Goal: Complete application form

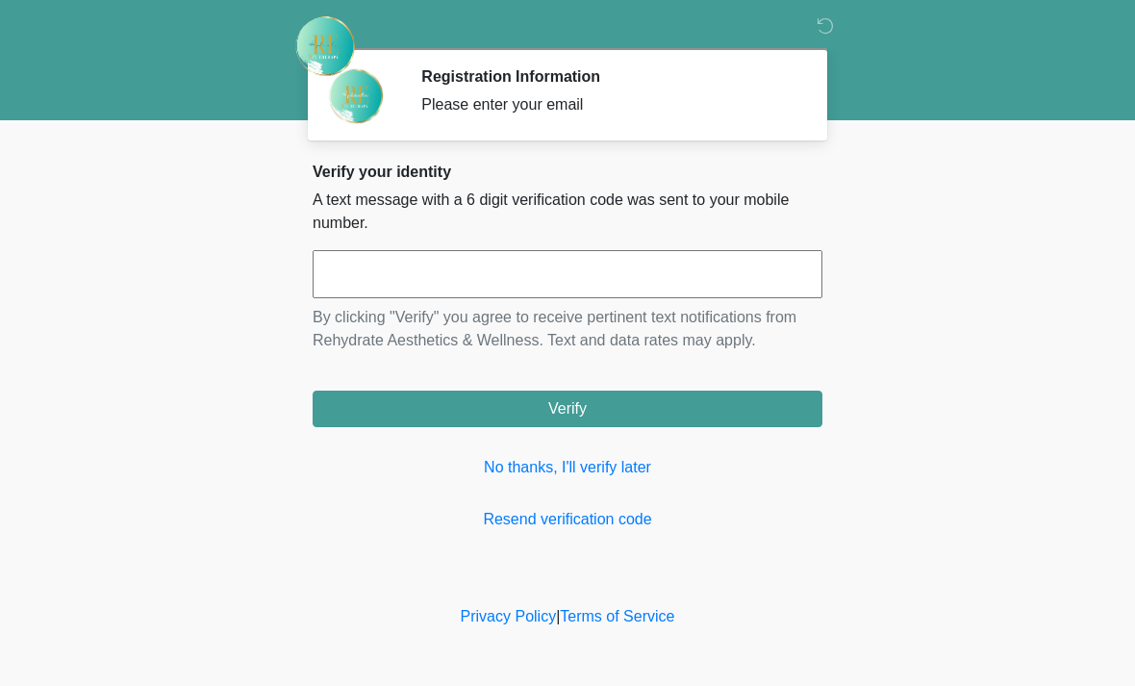
click at [569, 262] on input "text" at bounding box center [568, 274] width 510 height 48
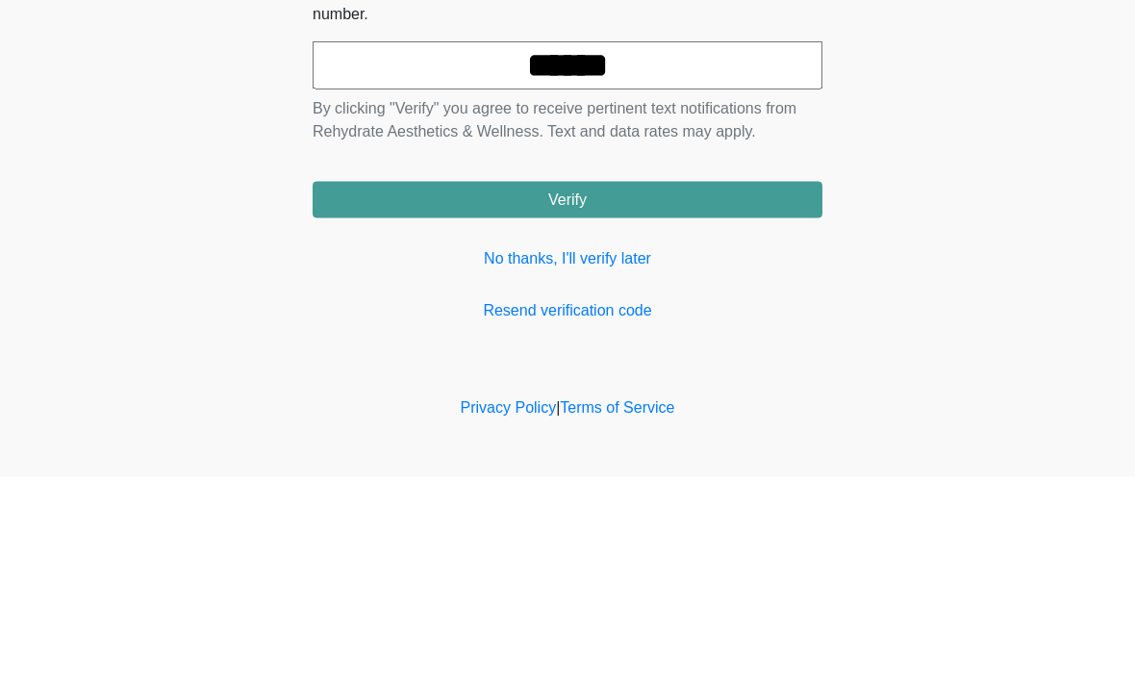
type input "******"
click at [700, 391] on button "Verify" at bounding box center [568, 409] width 510 height 37
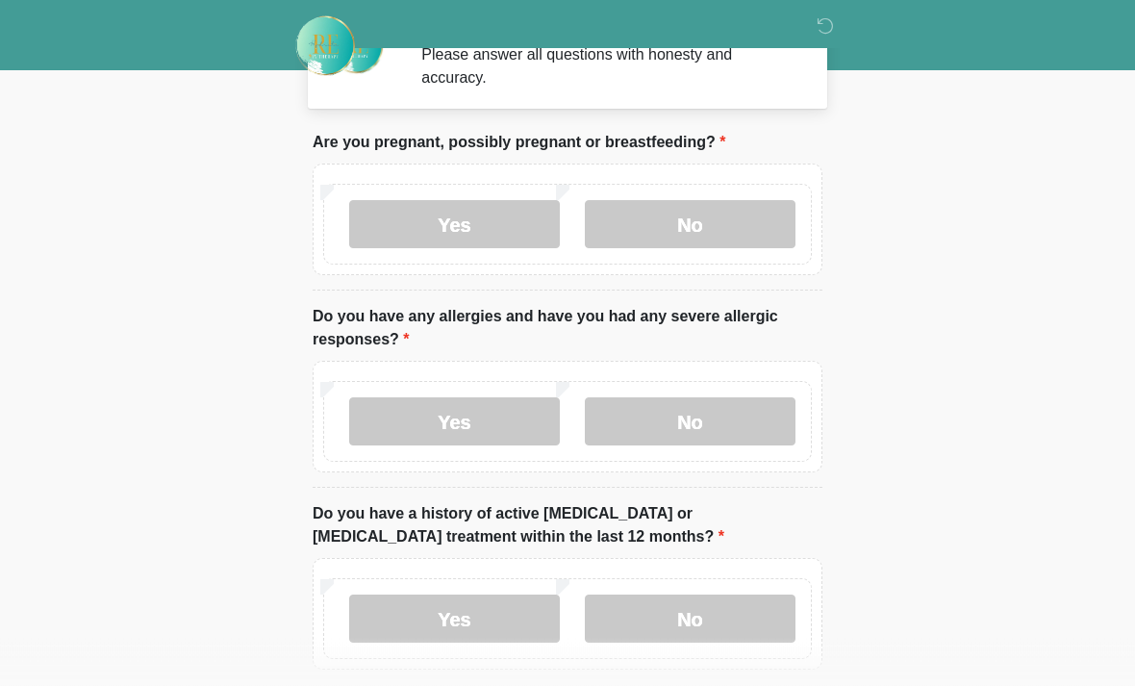
scroll to position [50, 0]
click at [745, 222] on label "No" at bounding box center [690, 224] width 211 height 48
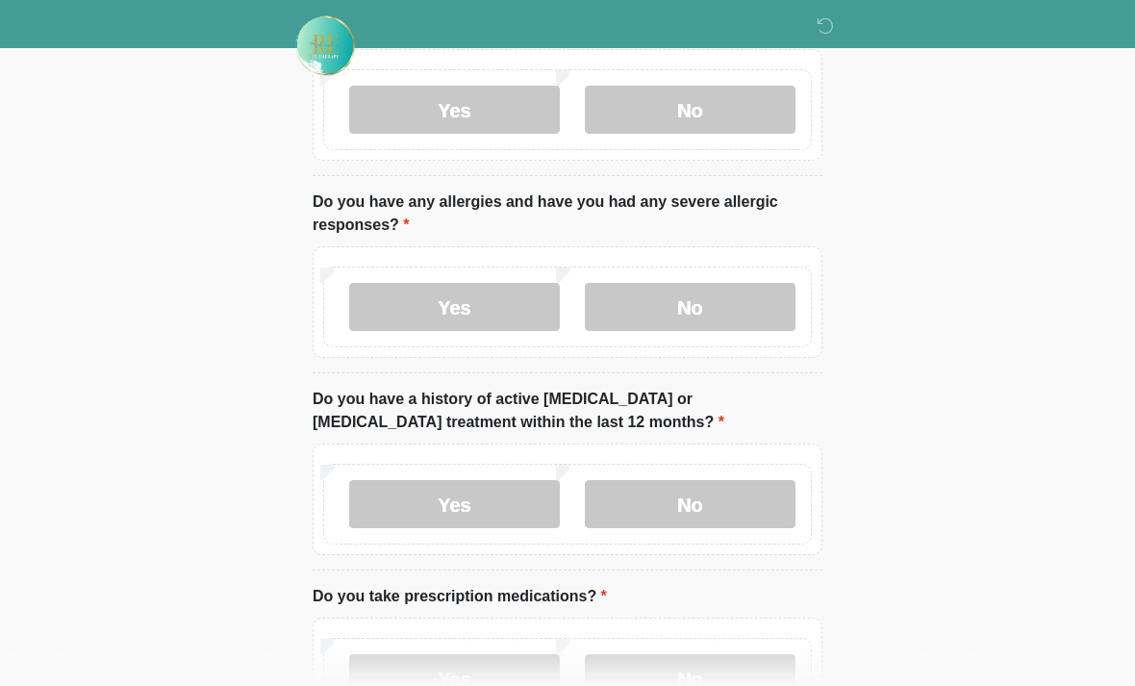
scroll to position [166, 0]
click at [485, 299] on label "Yes" at bounding box center [454, 305] width 211 height 48
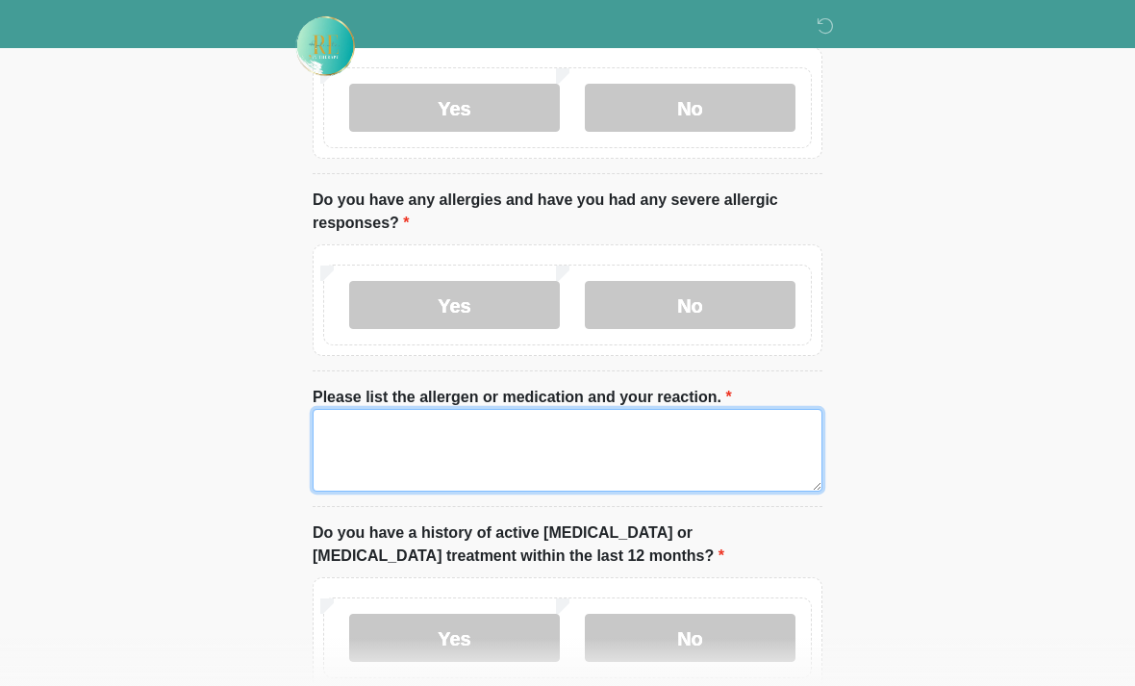
click at [552, 438] on textarea "Please list the allergen or medication and your reaction." at bounding box center [568, 450] width 510 height 83
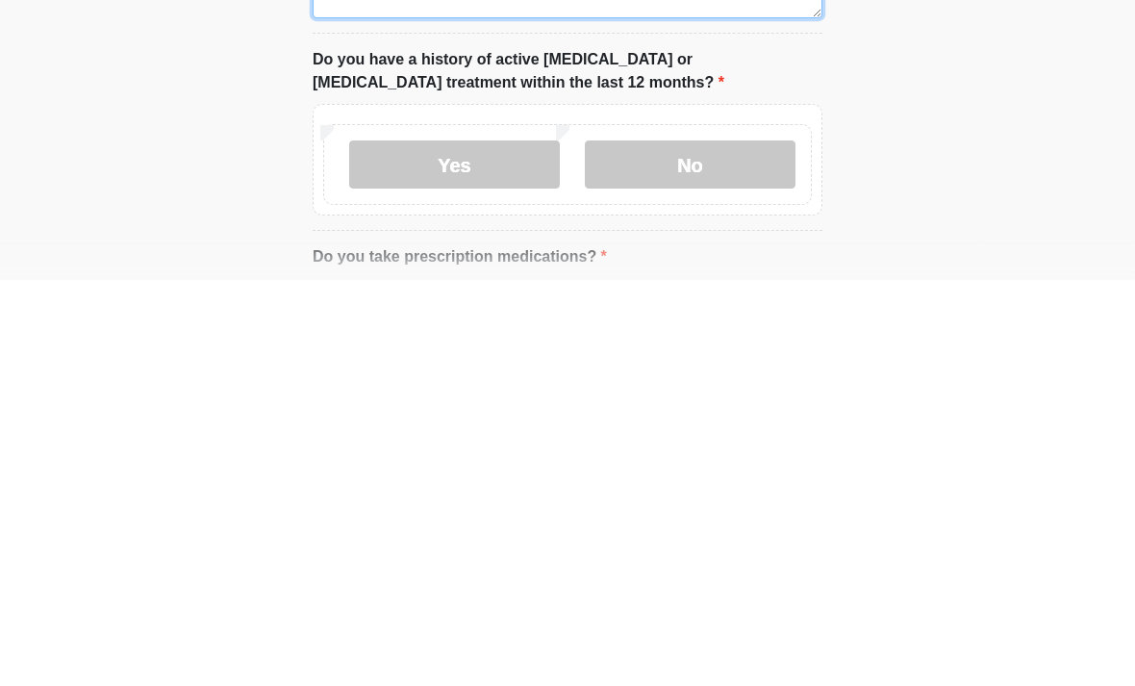
scroll to position [237, 0]
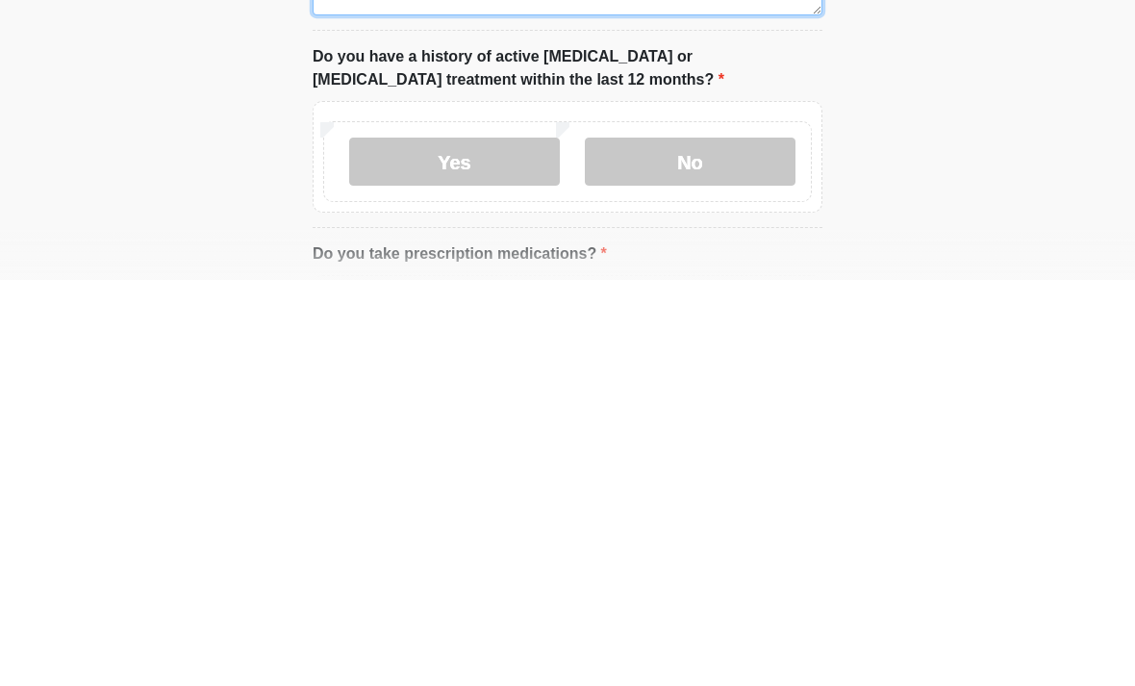
type textarea "**********"
click at [710, 544] on label "No" at bounding box center [690, 568] width 211 height 48
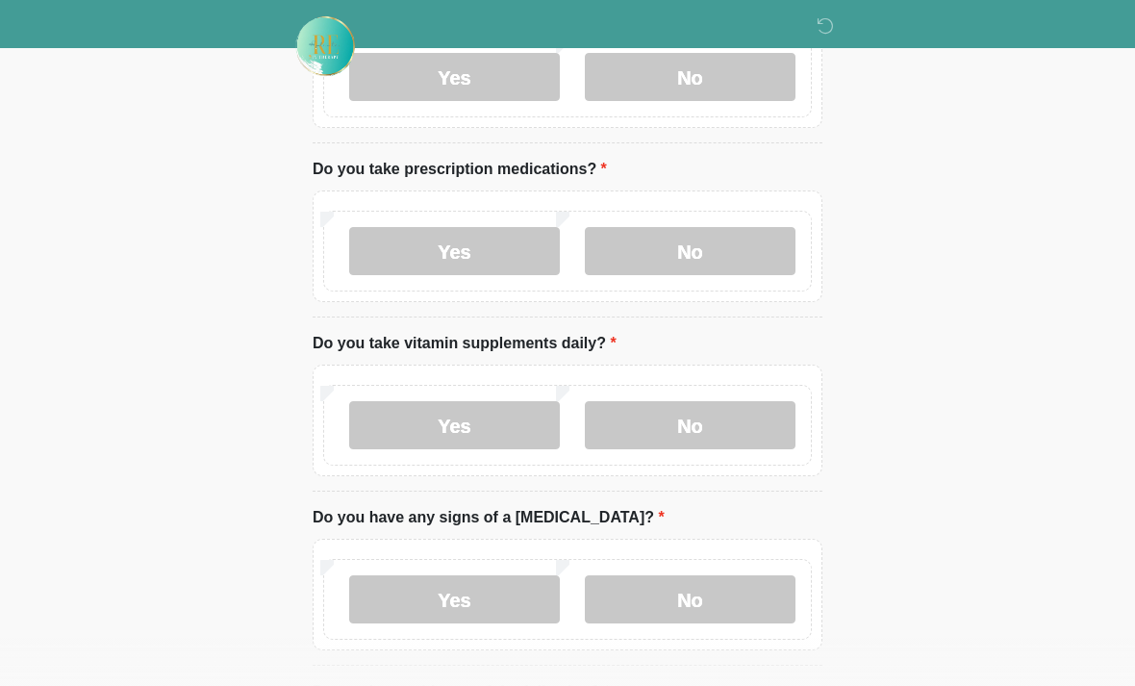
scroll to position [730, 0]
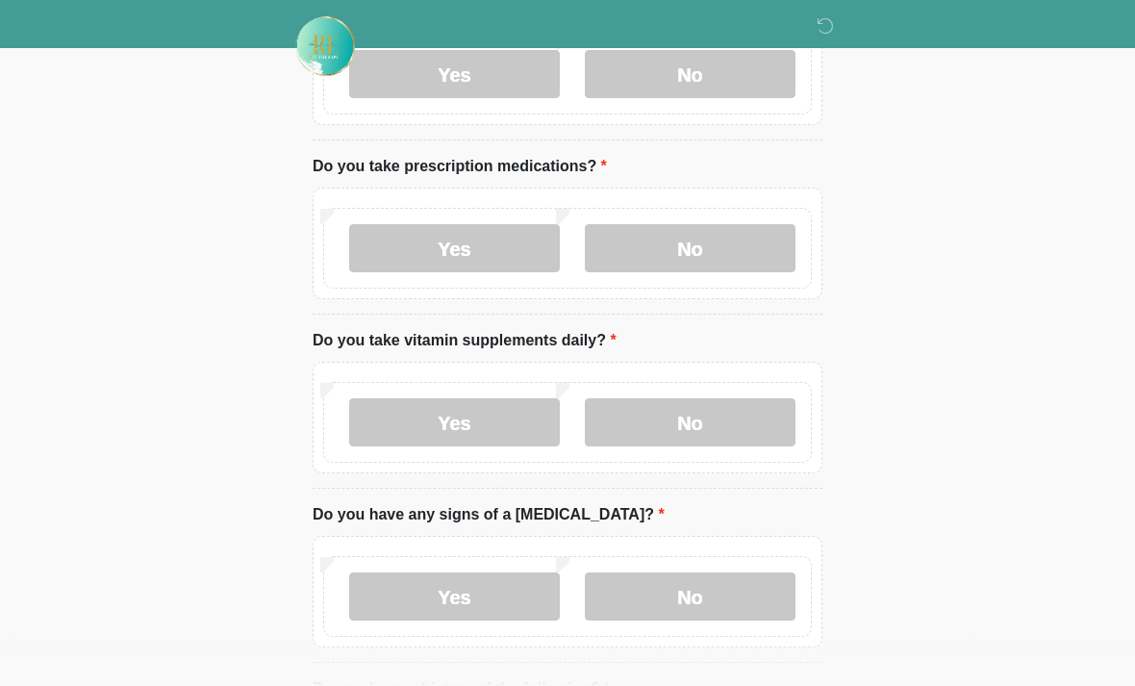
click at [514, 250] on label "Yes" at bounding box center [454, 248] width 211 height 48
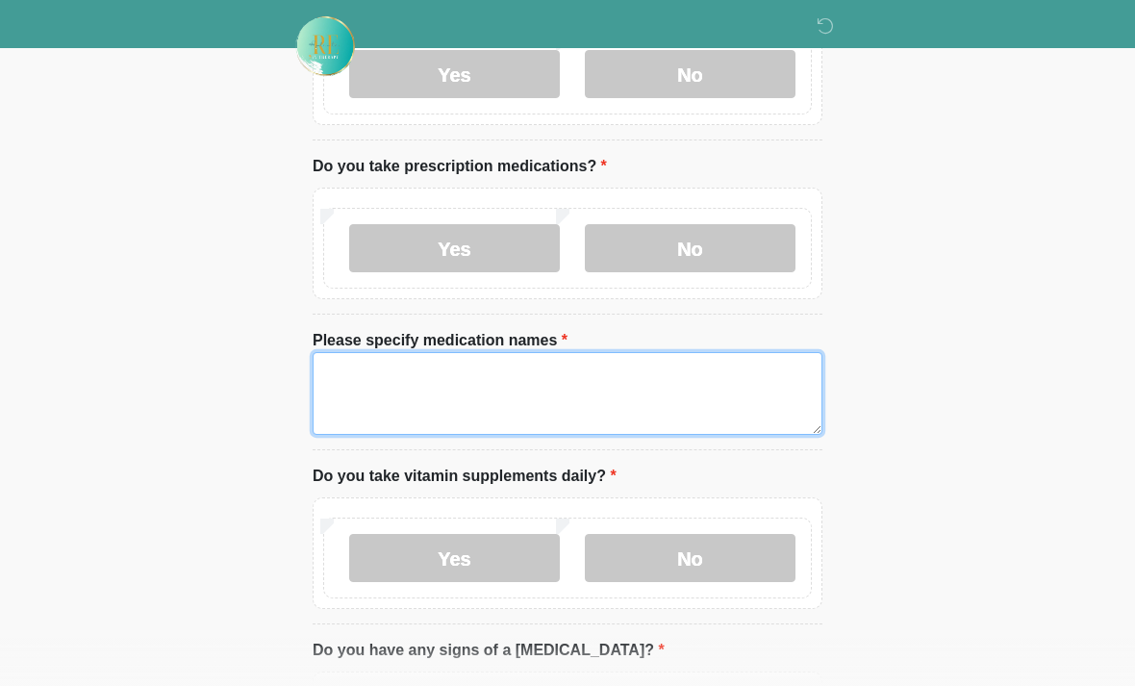
click at [556, 405] on textarea "Please specify medication names" at bounding box center [568, 393] width 510 height 83
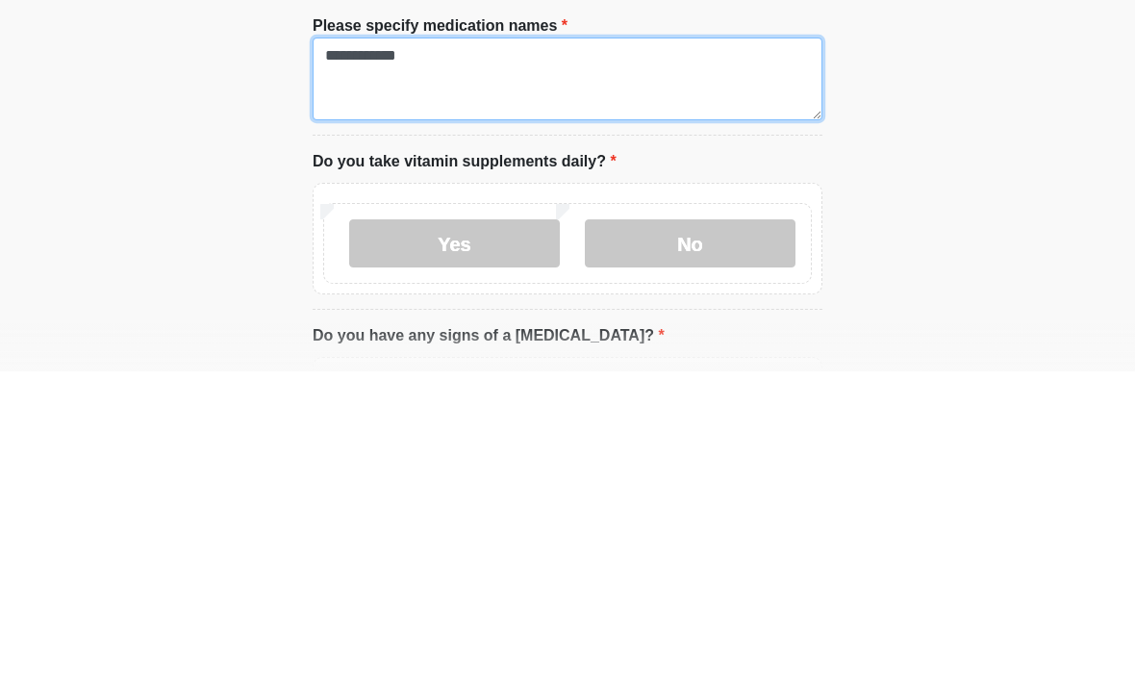
type textarea "**********"
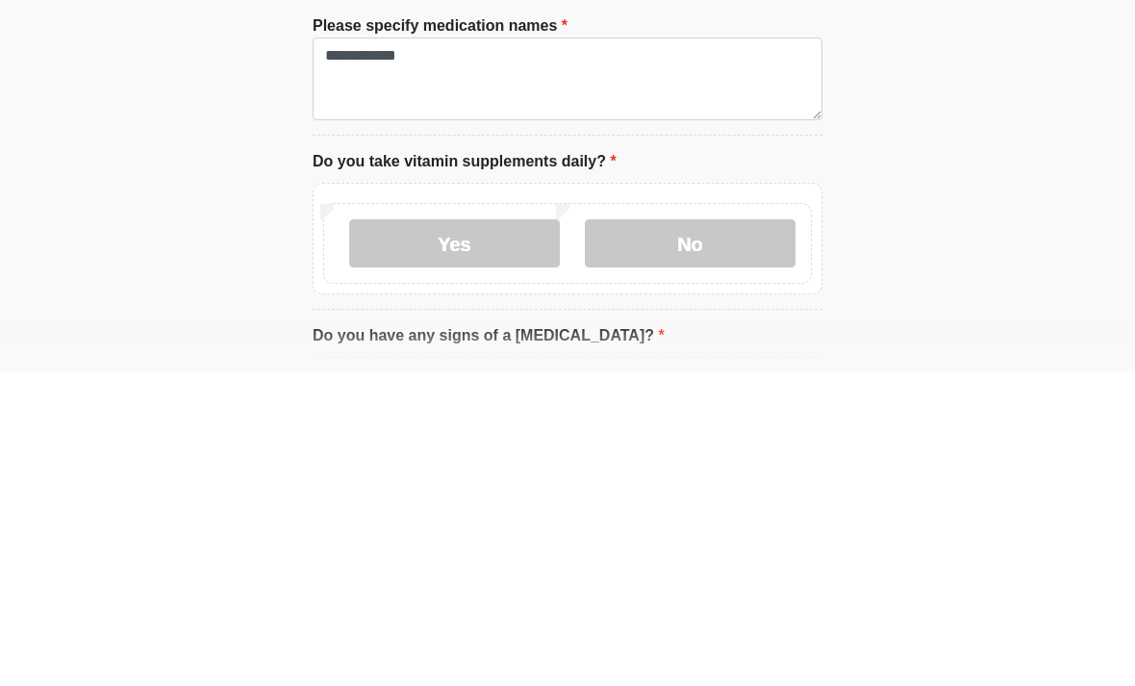
click at [512, 534] on label "Yes" at bounding box center [454, 558] width 211 height 48
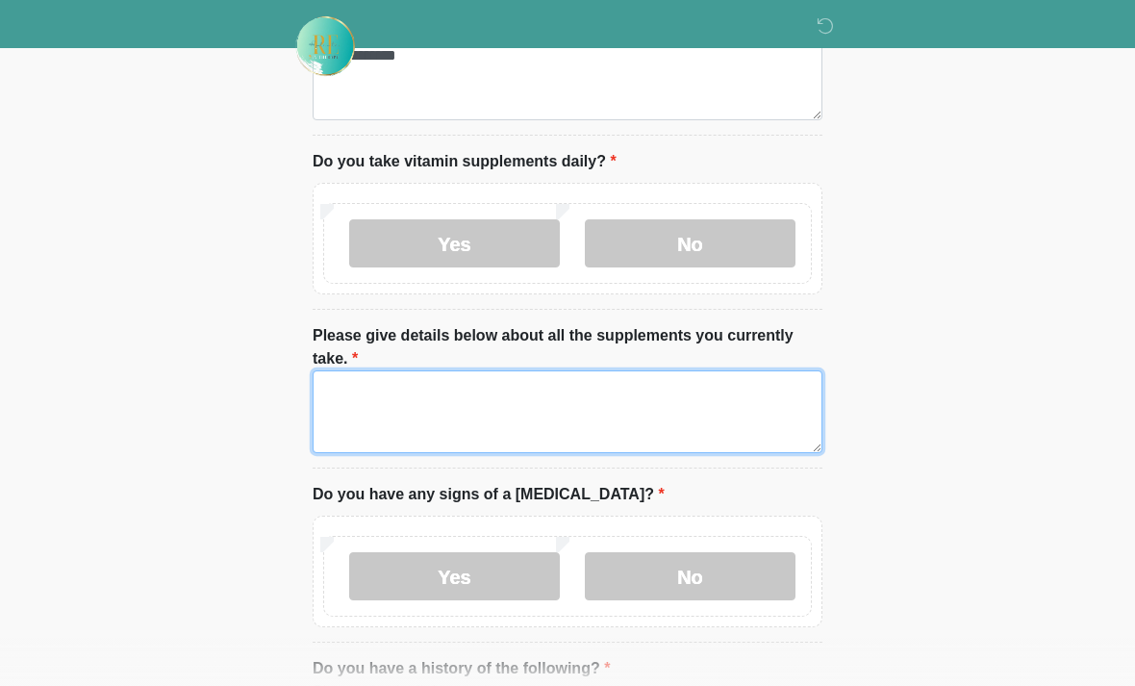
click at [524, 405] on textarea "Please give details below about all the supplements you currently take." at bounding box center [568, 411] width 510 height 83
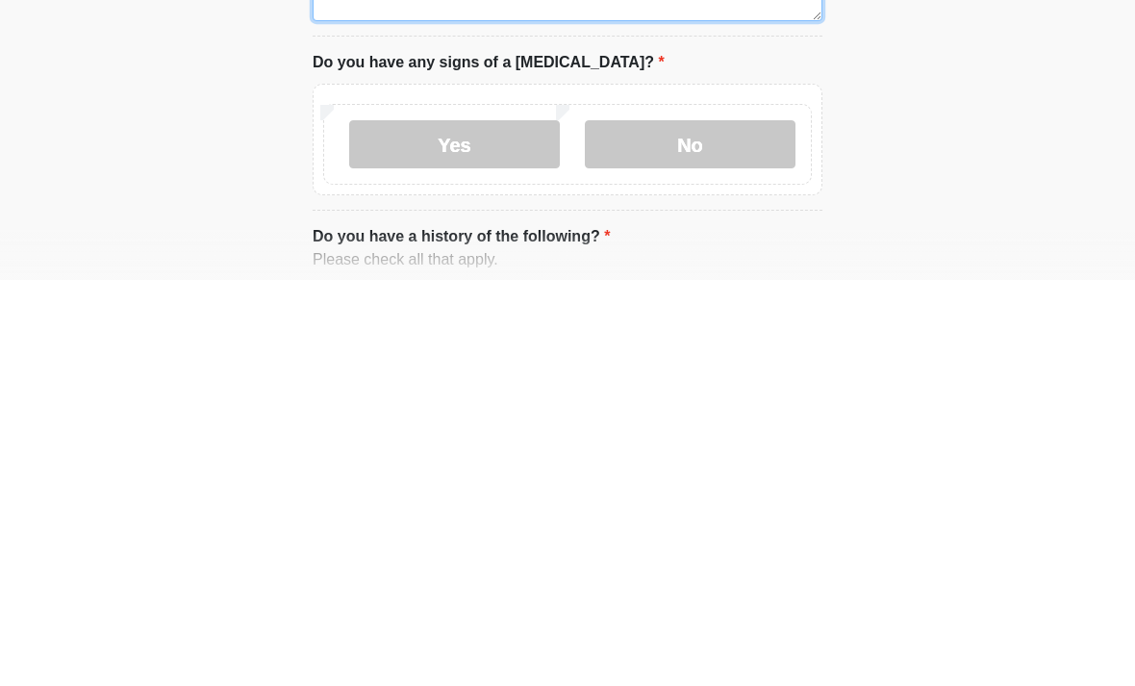
type textarea "**********"
click at [727, 526] on label "No" at bounding box center [690, 550] width 211 height 48
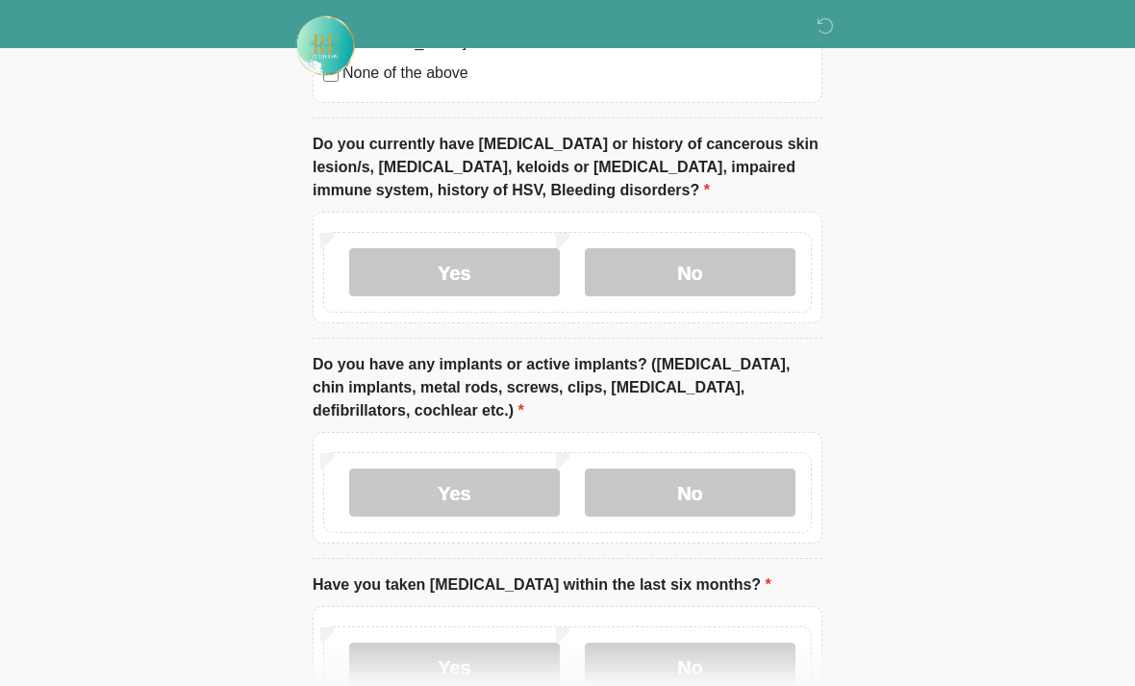
scroll to position [2045, 0]
click at [728, 269] on label "No" at bounding box center [690, 272] width 211 height 48
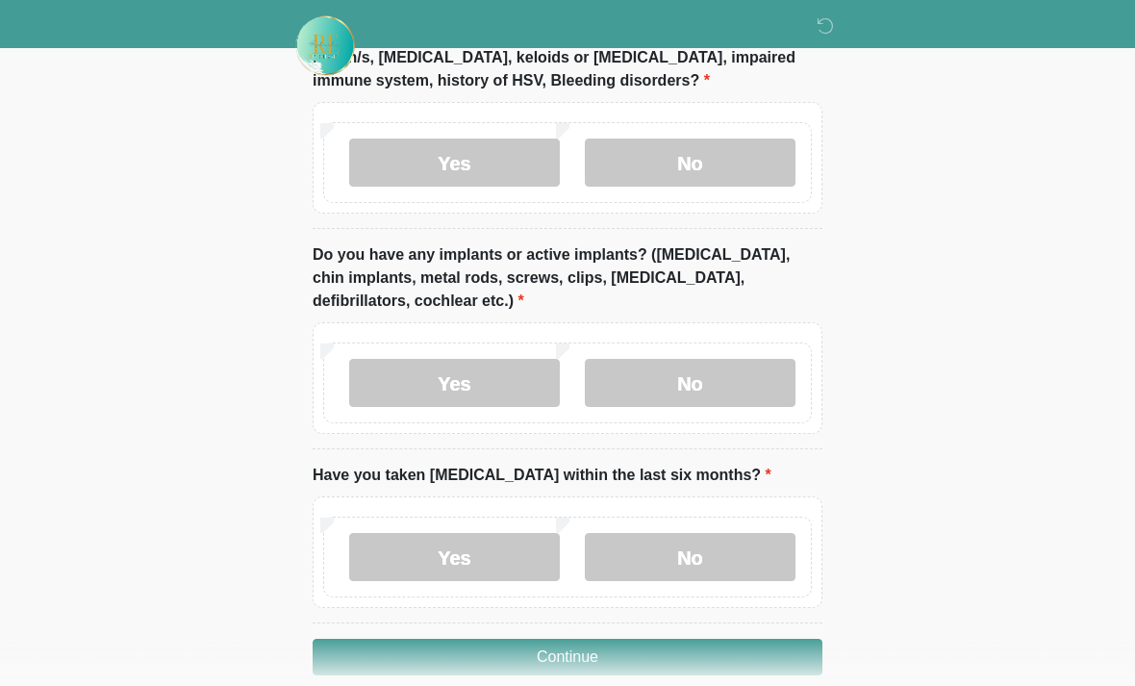
scroll to position [2155, 0]
click at [720, 377] on label "No" at bounding box center [690, 383] width 211 height 48
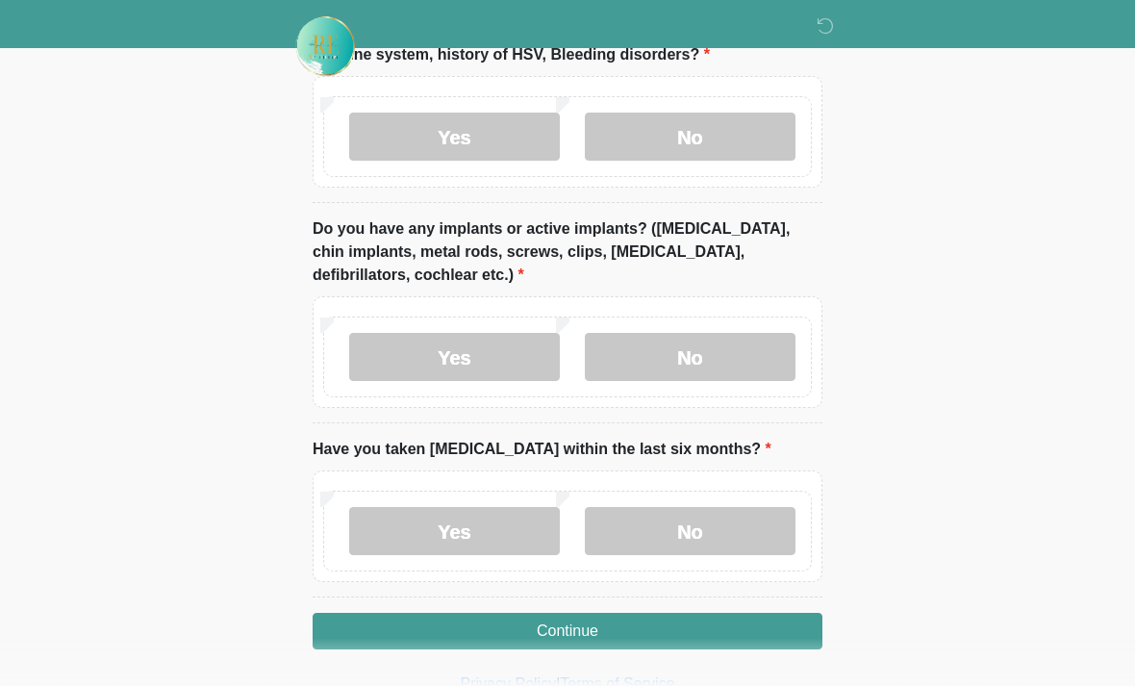
click at [720, 523] on label "No" at bounding box center [690, 531] width 211 height 48
click at [696, 626] on button "Continue" at bounding box center [568, 631] width 510 height 37
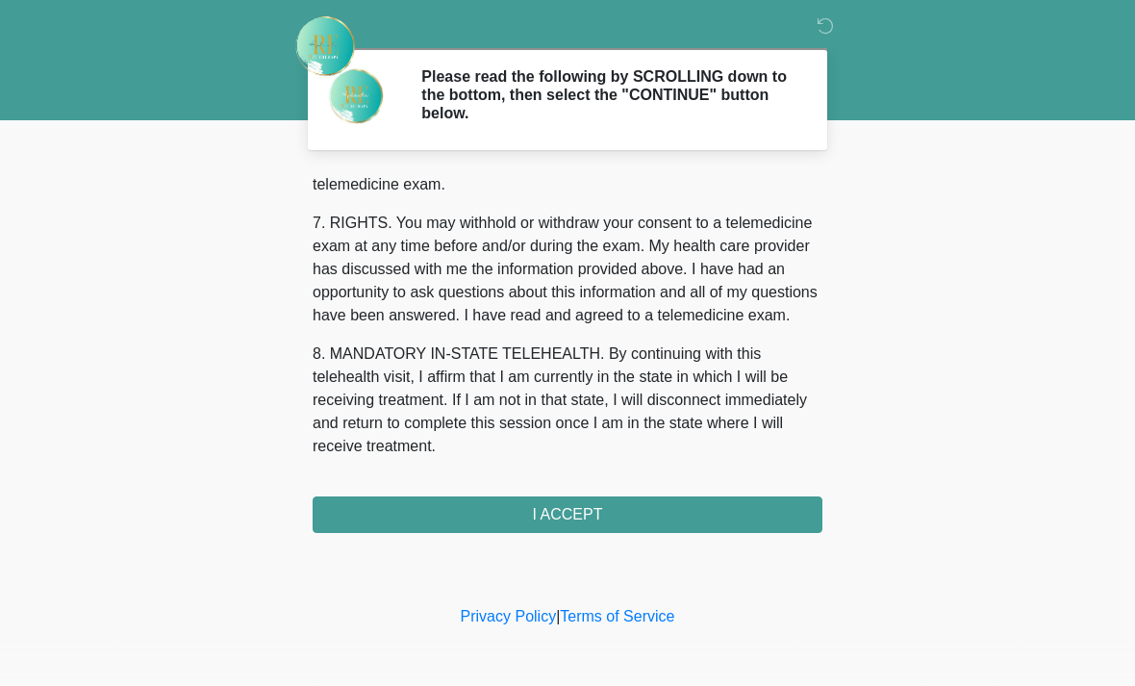
scroll to position [838, 0]
click at [677, 513] on button "I ACCEPT" at bounding box center [568, 514] width 510 height 37
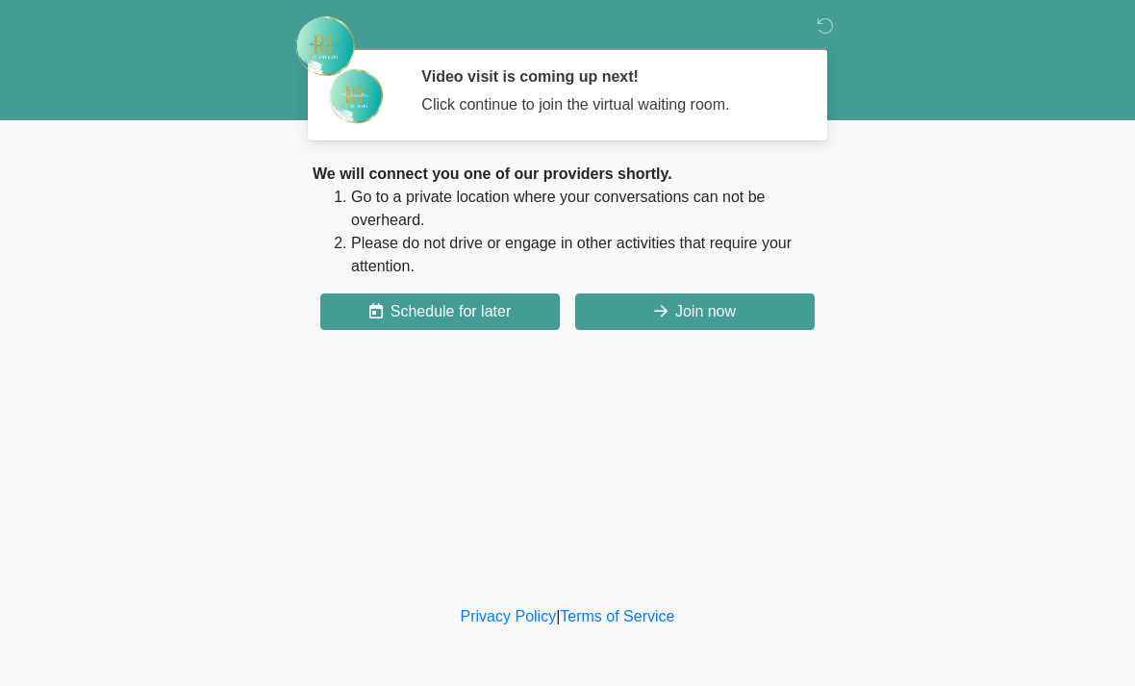
click at [751, 310] on button "Join now" at bounding box center [695, 311] width 240 height 37
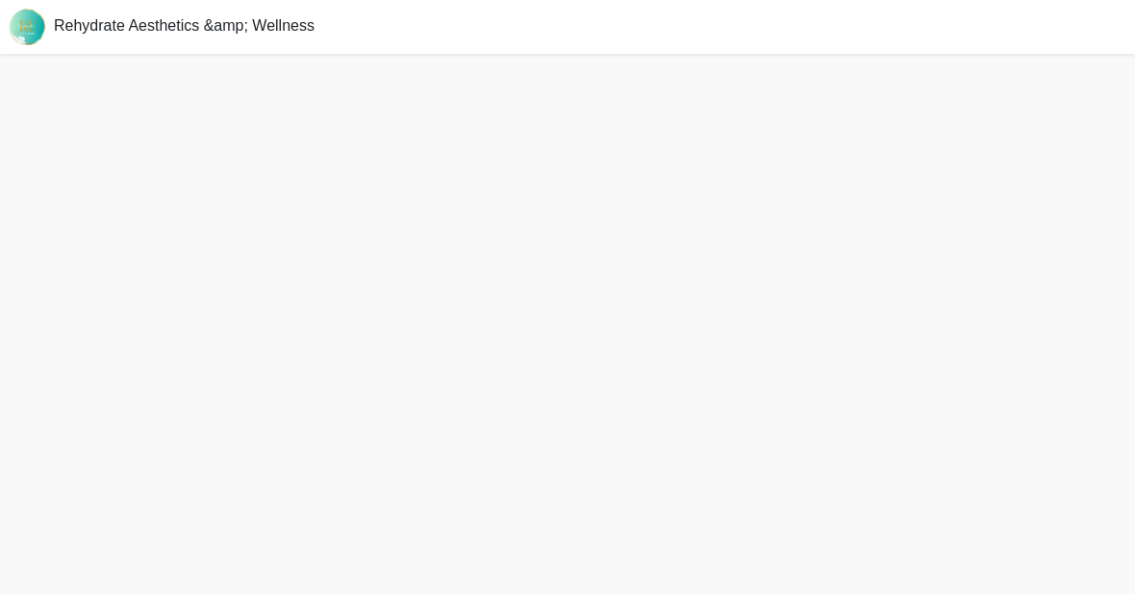
scroll to position [6, 0]
